Goal: Transaction & Acquisition: Purchase product/service

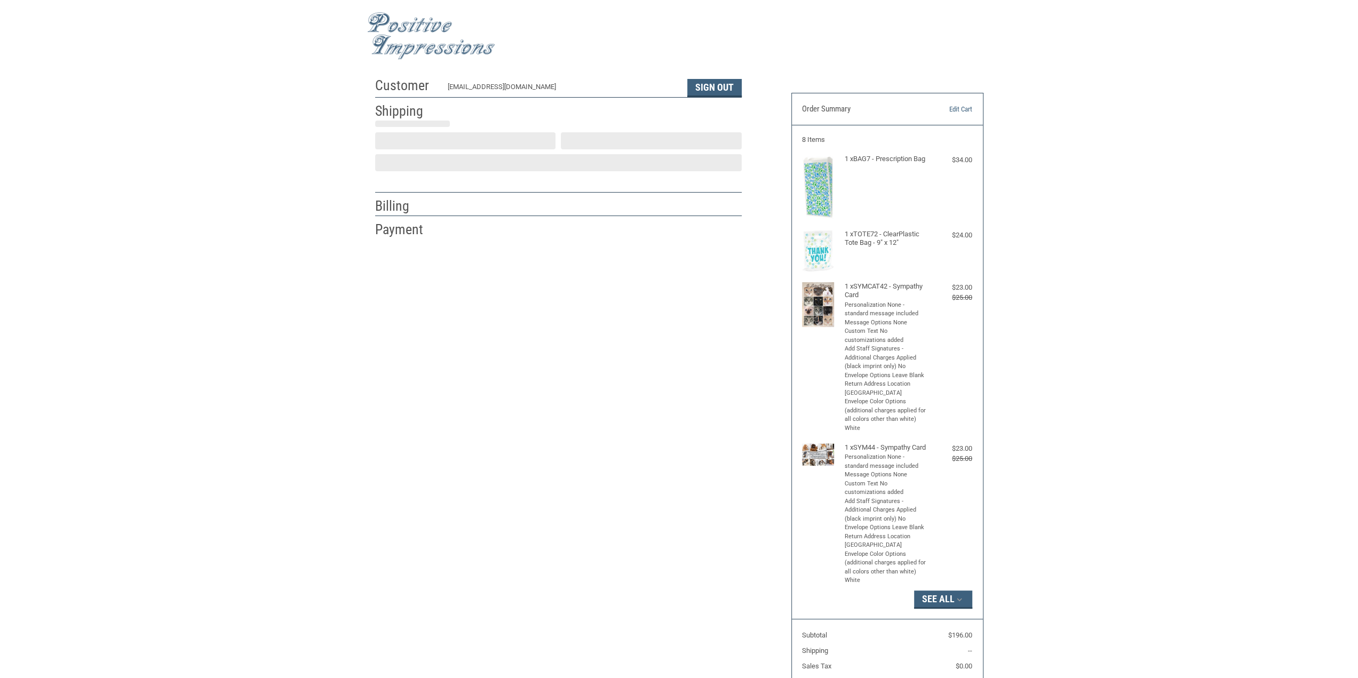
select select "US"
select select "IA"
type input "[PERSON_NAME]"
select select "IA"
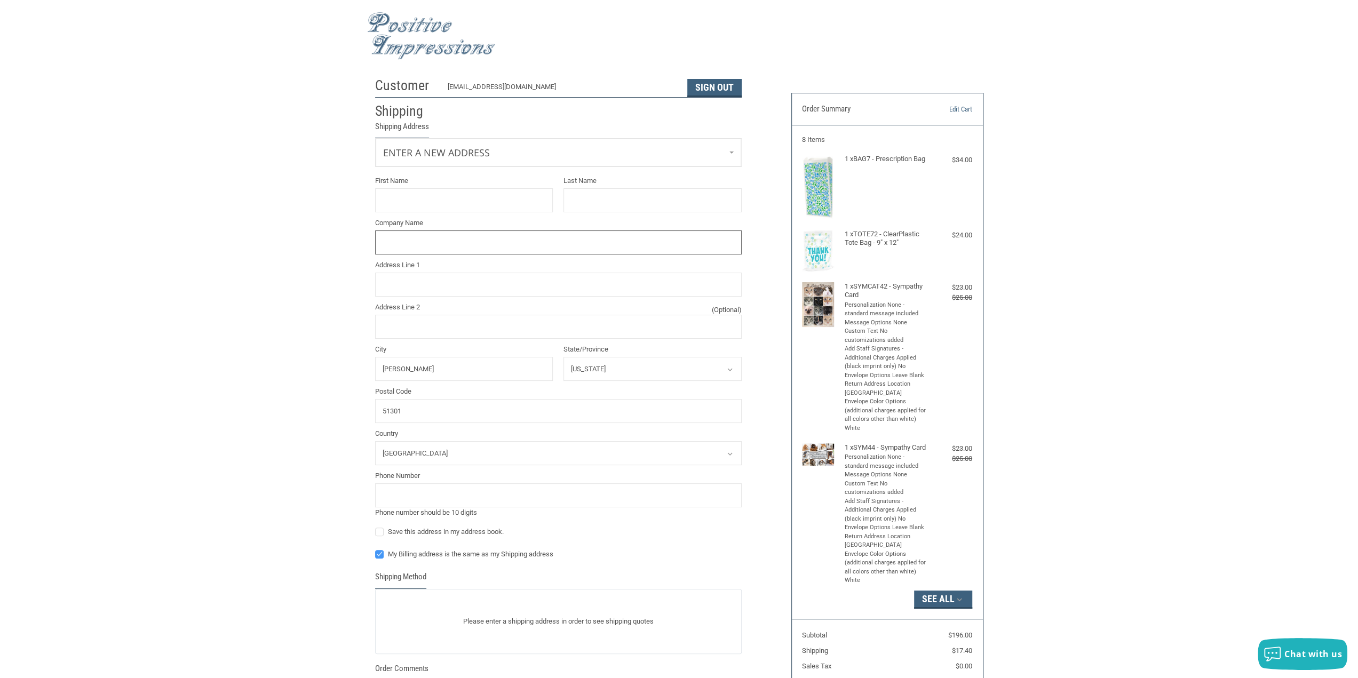
click at [531, 253] on input "Company Name" at bounding box center [558, 243] width 367 height 24
type input "-"
drag, startPoint x: 418, startPoint y: 238, endPoint x: 315, endPoint y: 235, distance: 103.0
click at [318, 237] on div "Customer [EMAIL_ADDRESS][DOMAIN_NAME] Sign Out Shipping Shipping Address Enter …" at bounding box center [679, 434] width 1358 height 725
click at [223, 239] on div "Customer [EMAIL_ADDRESS][DOMAIN_NAME] Sign Out Shipping Shipping Address Enter …" at bounding box center [679, 434] width 1358 height 725
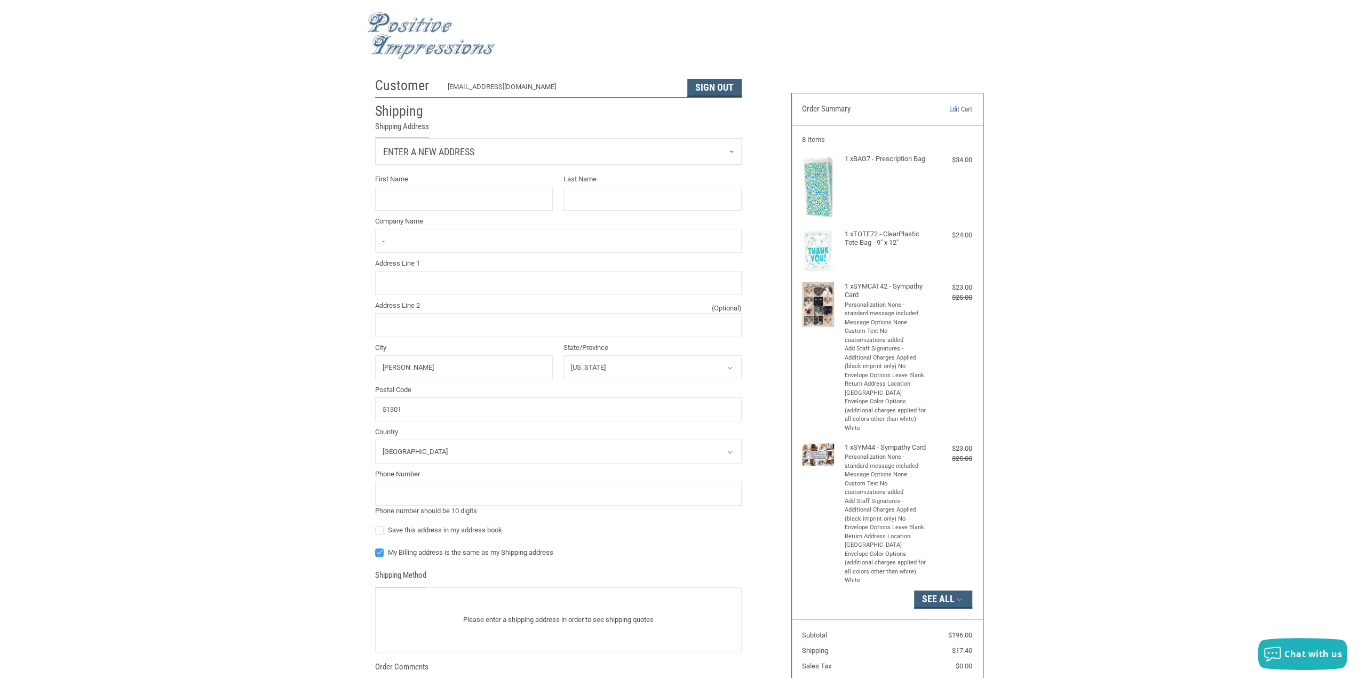
click at [734, 154] on link "Enter a new address" at bounding box center [559, 152] width 366 height 26
click at [495, 207] on span "7122627900" at bounding box center [479, 207] width 32 height 8
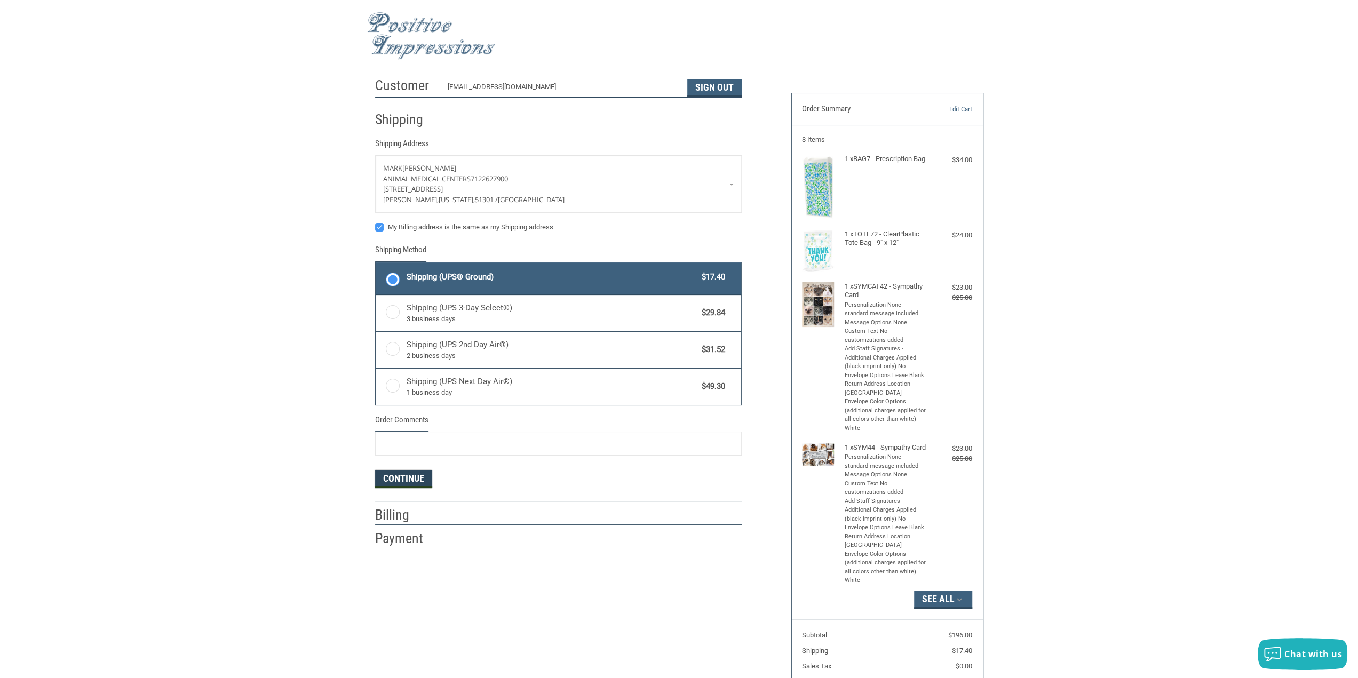
click at [414, 475] on button "Continue" at bounding box center [403, 479] width 57 height 18
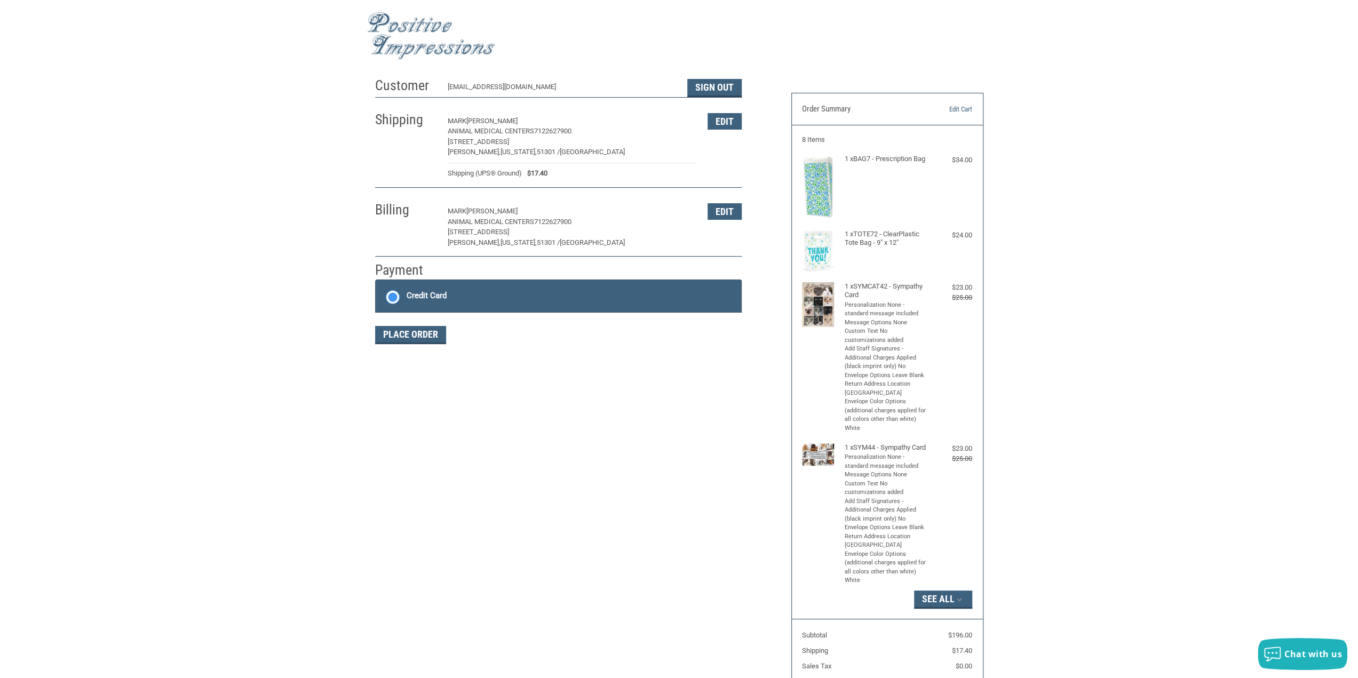
scroll to position [32, 0]
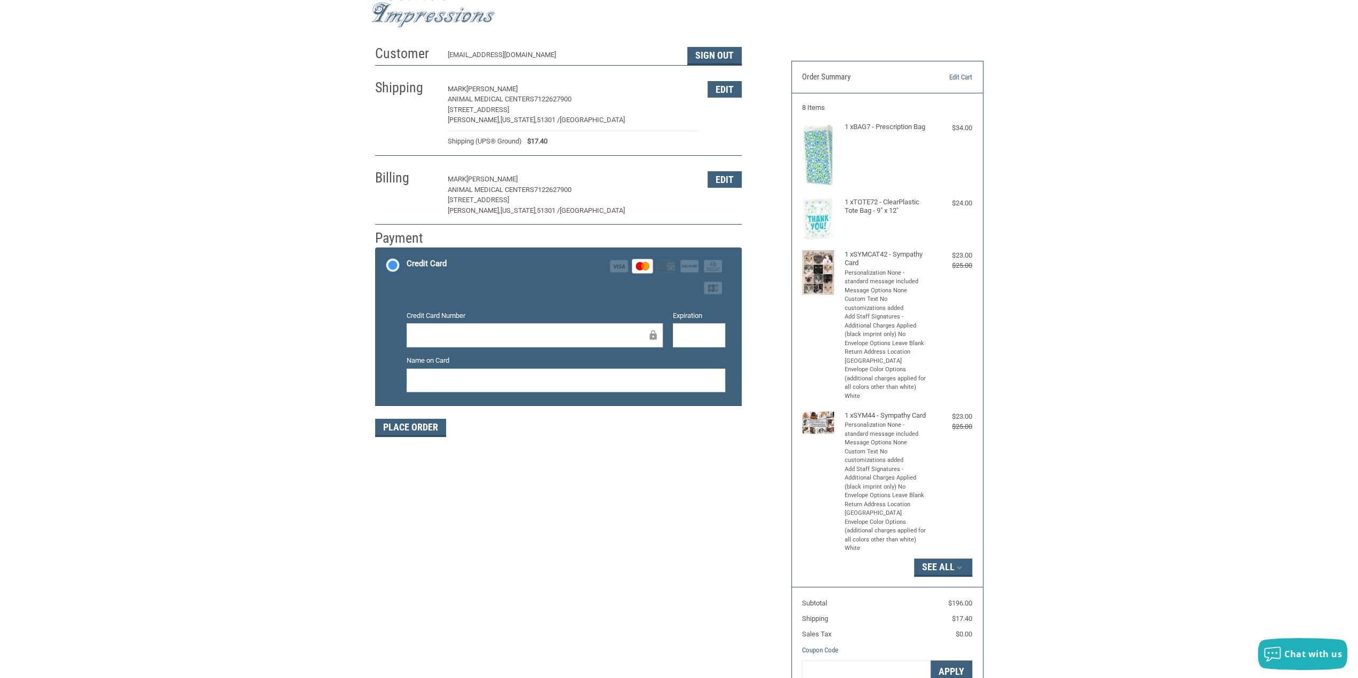
click at [568, 386] on div at bounding box center [566, 381] width 319 height 24
click at [419, 427] on button "Place Order" at bounding box center [410, 428] width 71 height 18
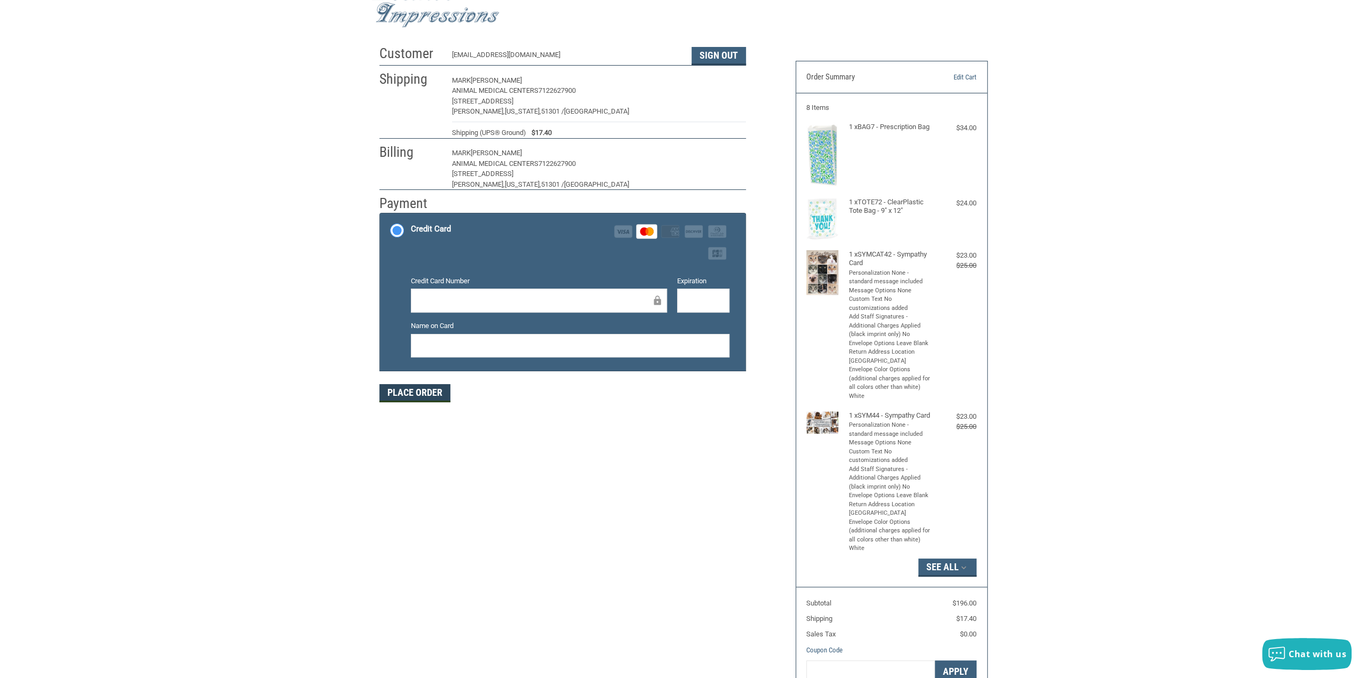
scroll to position [0, 0]
